Goal: Information Seeking & Learning: Learn about a topic

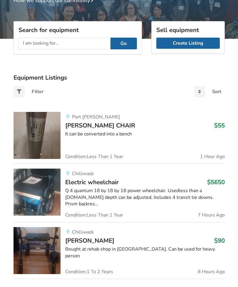
scroll to position [78, 0]
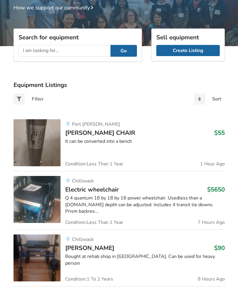
click at [31, 51] on input "text" at bounding box center [65, 51] width 92 height 12
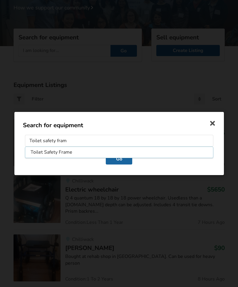
type input "Toilet safety frame"
click at [119, 165] on button "Go" at bounding box center [119, 158] width 26 height 11
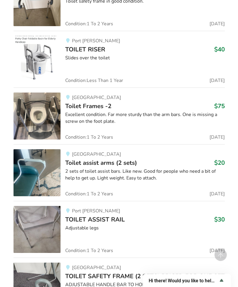
scroll to position [446, 0]
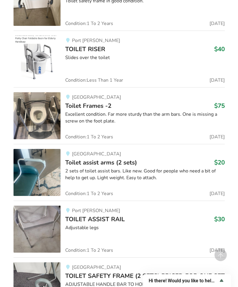
click at [115, 218] on span "TOILET ASSIST RAIL" at bounding box center [95, 219] width 60 height 8
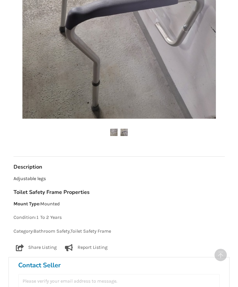
scroll to position [202, 0]
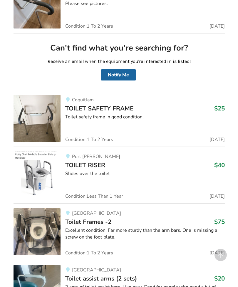
scroll to position [329, 0]
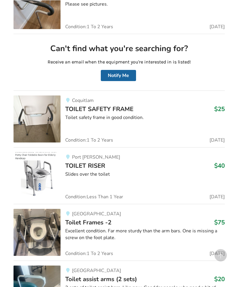
click at [112, 108] on span "TOILET SAFETY FRAME" at bounding box center [99, 109] width 68 height 8
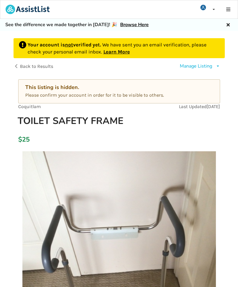
click at [123, 52] on link "Learn More" at bounding box center [116, 52] width 26 height 6
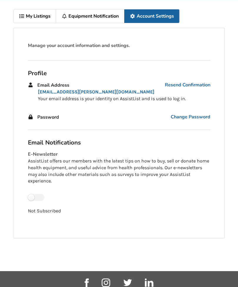
scroll to position [29, 0]
click at [193, 85] on link "Resend Confirmation" at bounding box center [188, 85] width 46 height 7
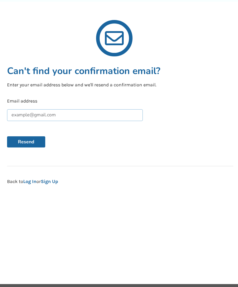
click at [16, 116] on input "text" at bounding box center [75, 115] width 136 height 12
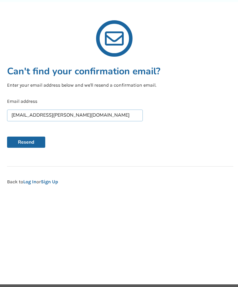
type input "[EMAIL_ADDRESS][PERSON_NAME][DOMAIN_NAME]"
click at [29, 141] on button "Resend" at bounding box center [26, 142] width 38 height 11
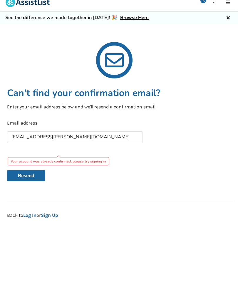
scroll to position [0, 0]
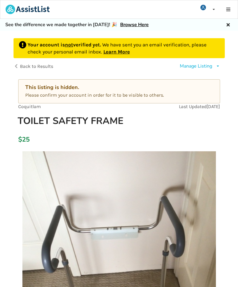
click at [218, 66] on icon at bounding box center [218, 66] width 4 height 4
click at [138, 71] on div "Manage Listing Edit listing Delete listing" at bounding box center [172, 66] width 106 height 16
click at [128, 90] on div "This listing is hidden." at bounding box center [119, 87] width 188 height 7
click at [207, 91] on div "This listing is hidden. Please confirm your account in order for it to be visib…" at bounding box center [119, 91] width 202 height 24
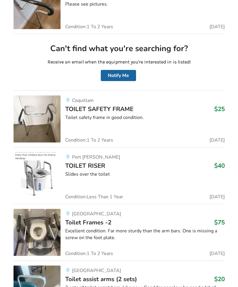
scroll to position [3, 0]
